Goal: Task Accomplishment & Management: Manage account settings

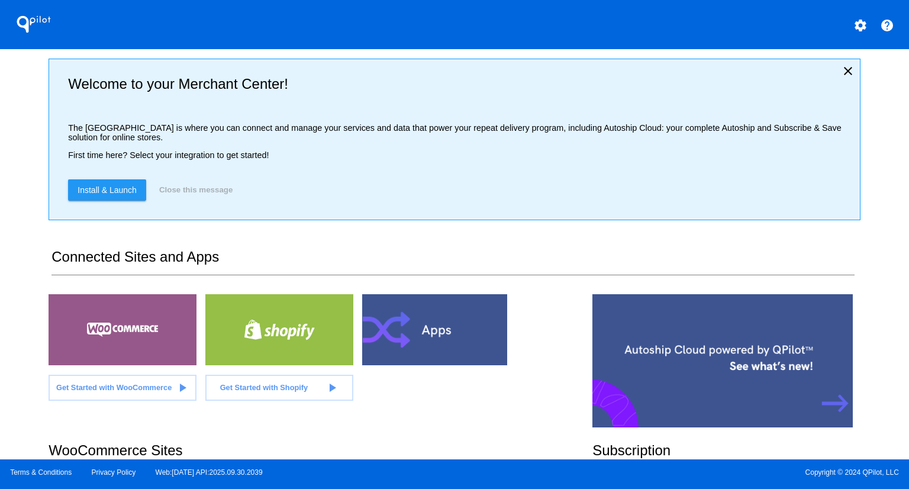
click at [17, 250] on div "QPilot settings help Welcome to your Merchant Center! The [GEOGRAPHIC_DATA] is …" at bounding box center [454, 229] width 909 height 459
click at [18, 365] on div "QPilot settings help Welcome to your Merchant Center! The [GEOGRAPHIC_DATA] is …" at bounding box center [454, 229] width 909 height 459
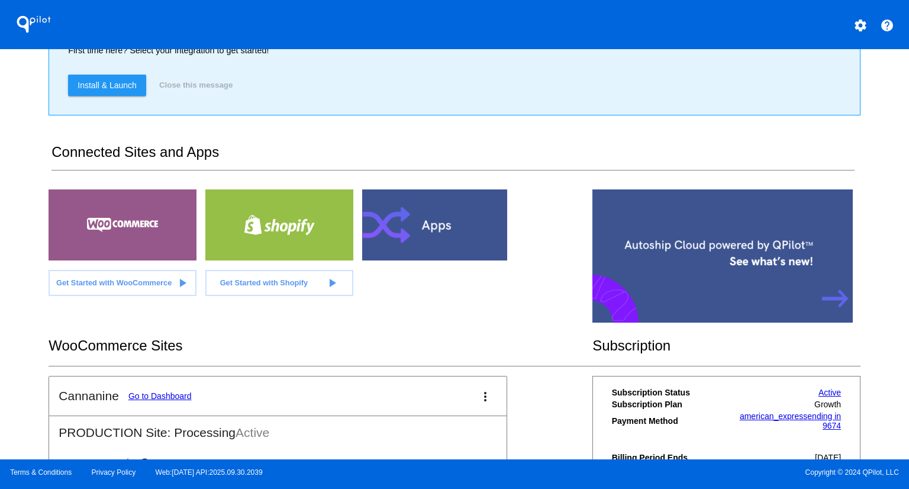
scroll to position [105, 0]
click at [156, 391] on link "Go to Dashboard" at bounding box center [159, 395] width 63 height 9
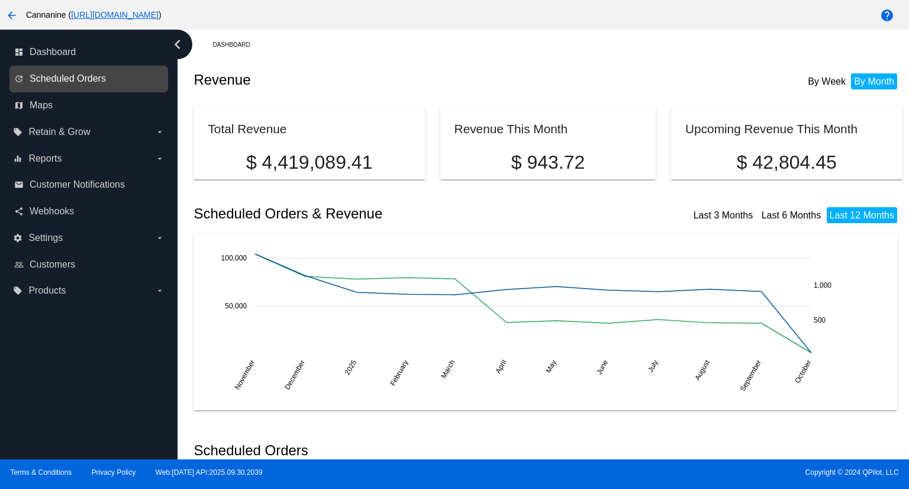
click at [60, 80] on span "Scheduled Orders" at bounding box center [68, 78] width 76 height 11
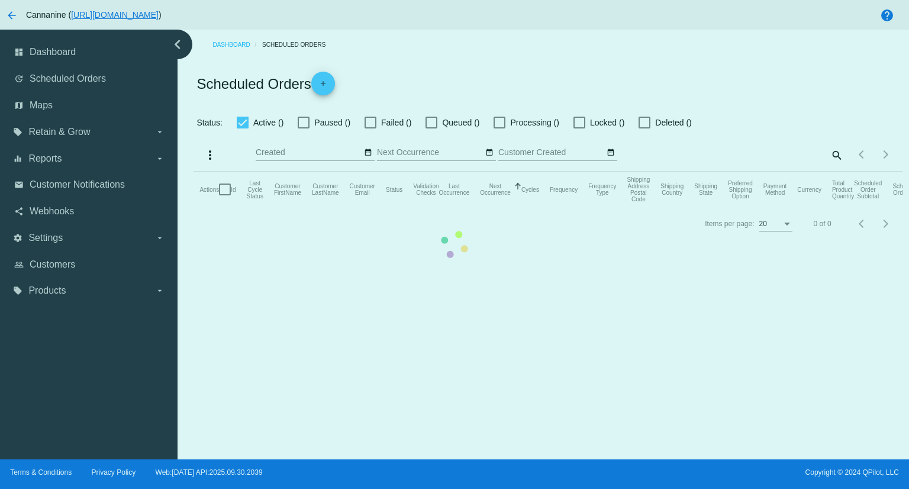
checkbox input "true"
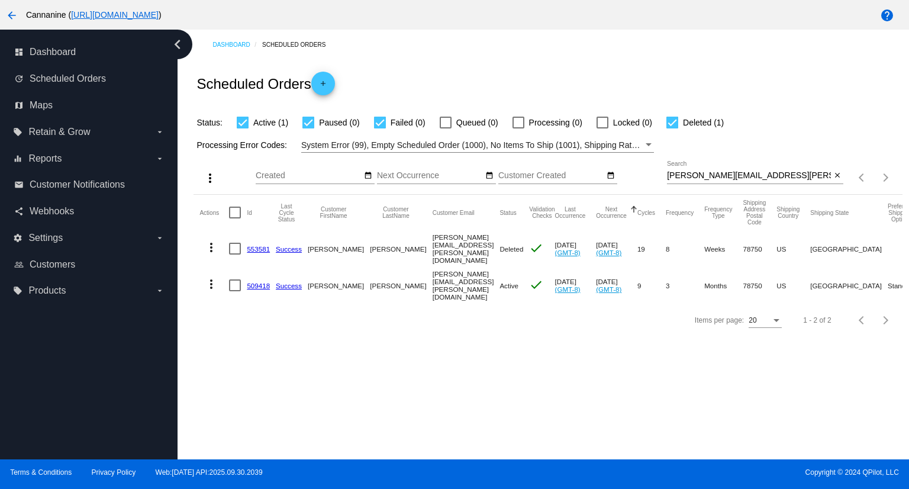
click at [771, 176] on input "[PERSON_NAME][EMAIL_ADDRESS][PERSON_NAME][DOMAIN_NAME]" at bounding box center [749, 175] width 164 height 9
paste input "[EMAIL_ADDRESS]"
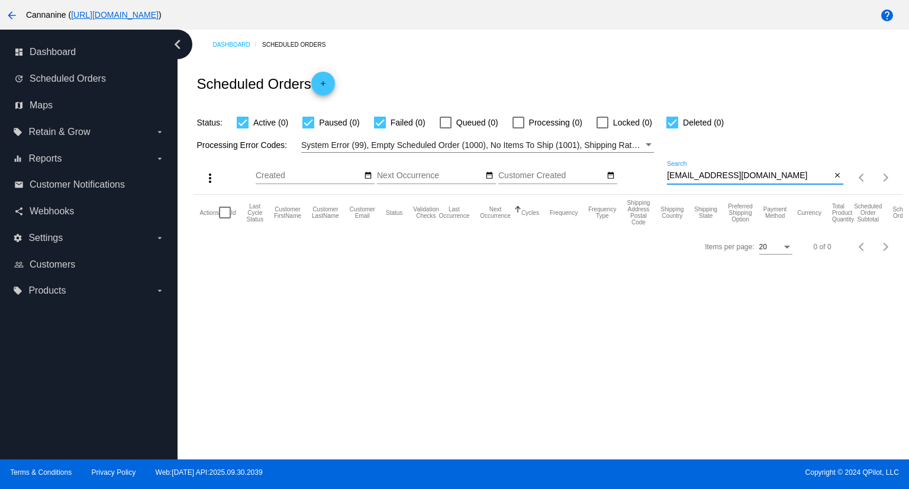
drag, startPoint x: 799, startPoint y: 175, endPoint x: 626, endPoint y: 176, distance: 173.5
click at [626, 176] on div "more_vert Oct Jan Feb Mar [DATE]" at bounding box center [548, 174] width 709 height 42
paste input "[PERSON_NAME]"
type input "[PERSON_NAME]"
